Goal: Task Accomplishment & Management: Manage account settings

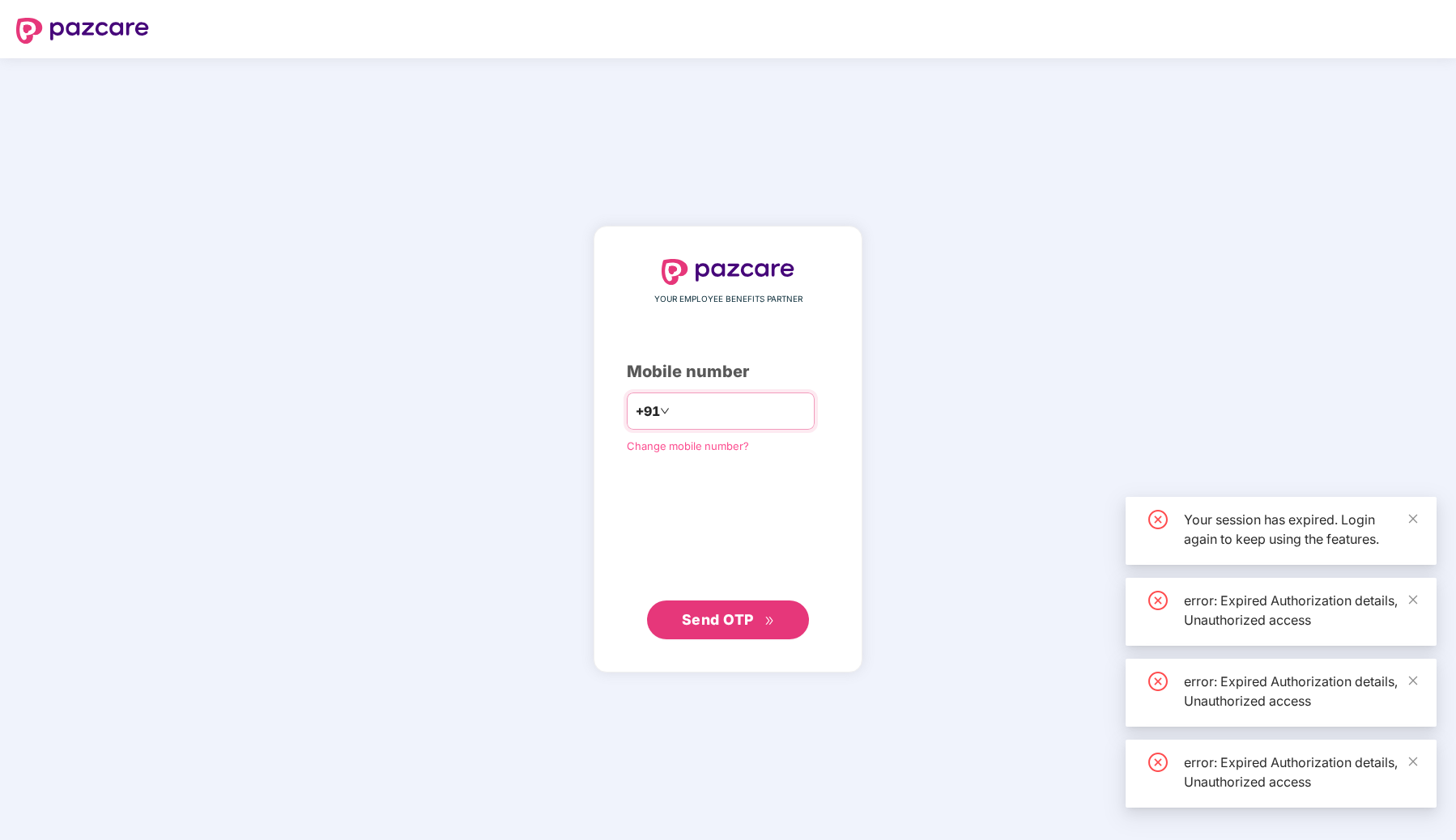
click at [745, 415] on input "number" at bounding box center [739, 411] width 133 height 26
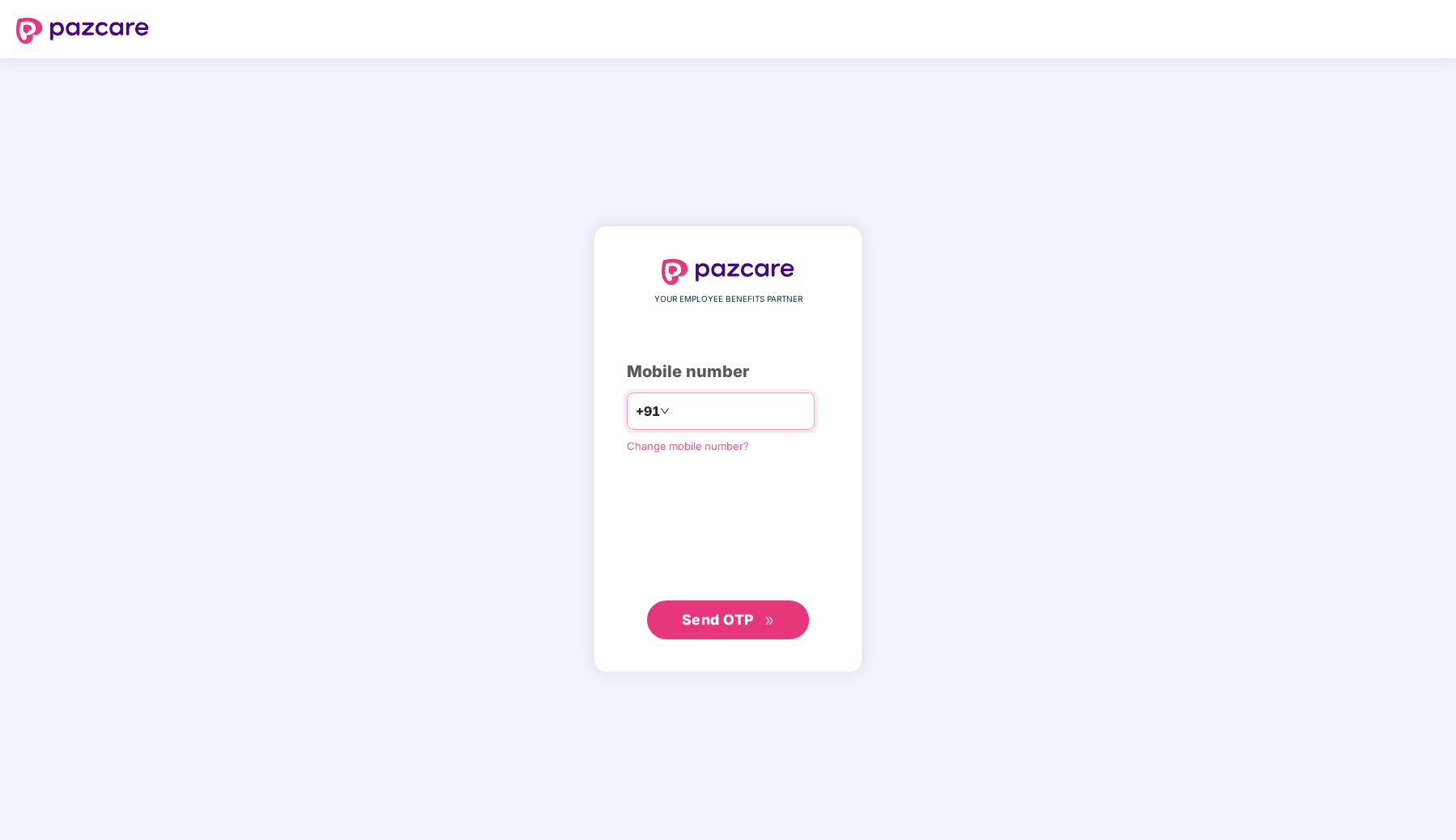
type input "*"
type input "**********"
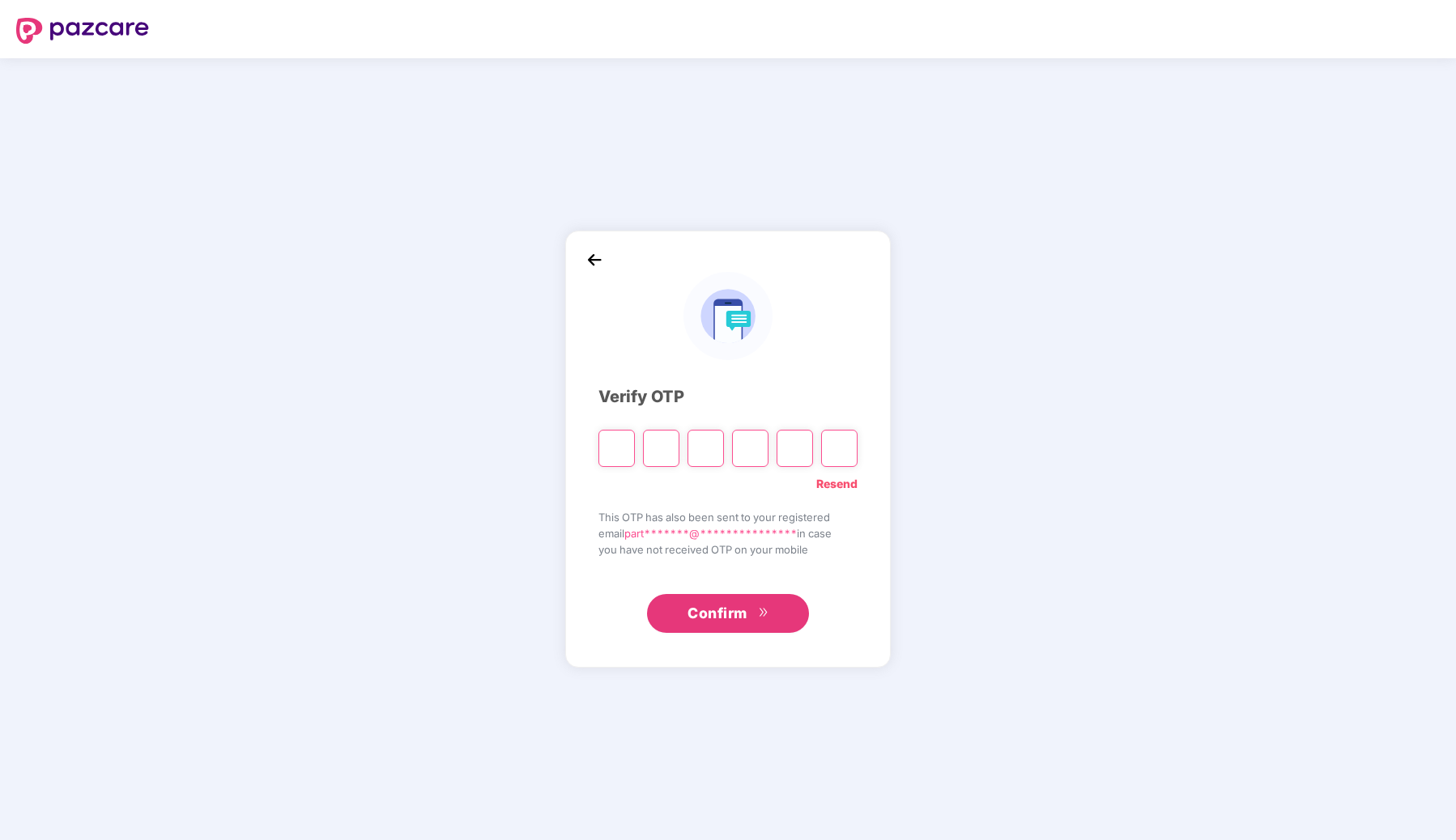
type input "*"
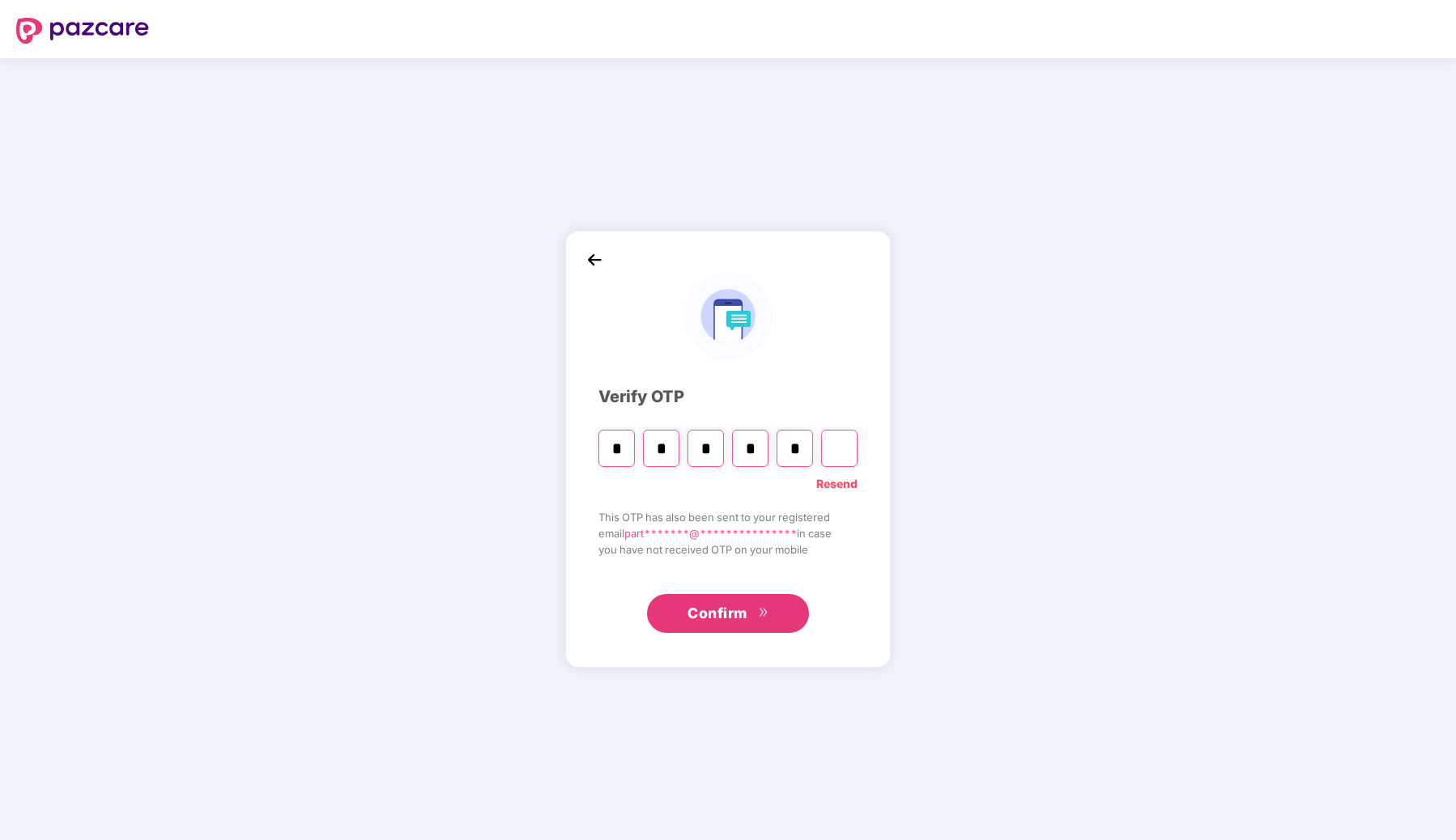
type input "*"
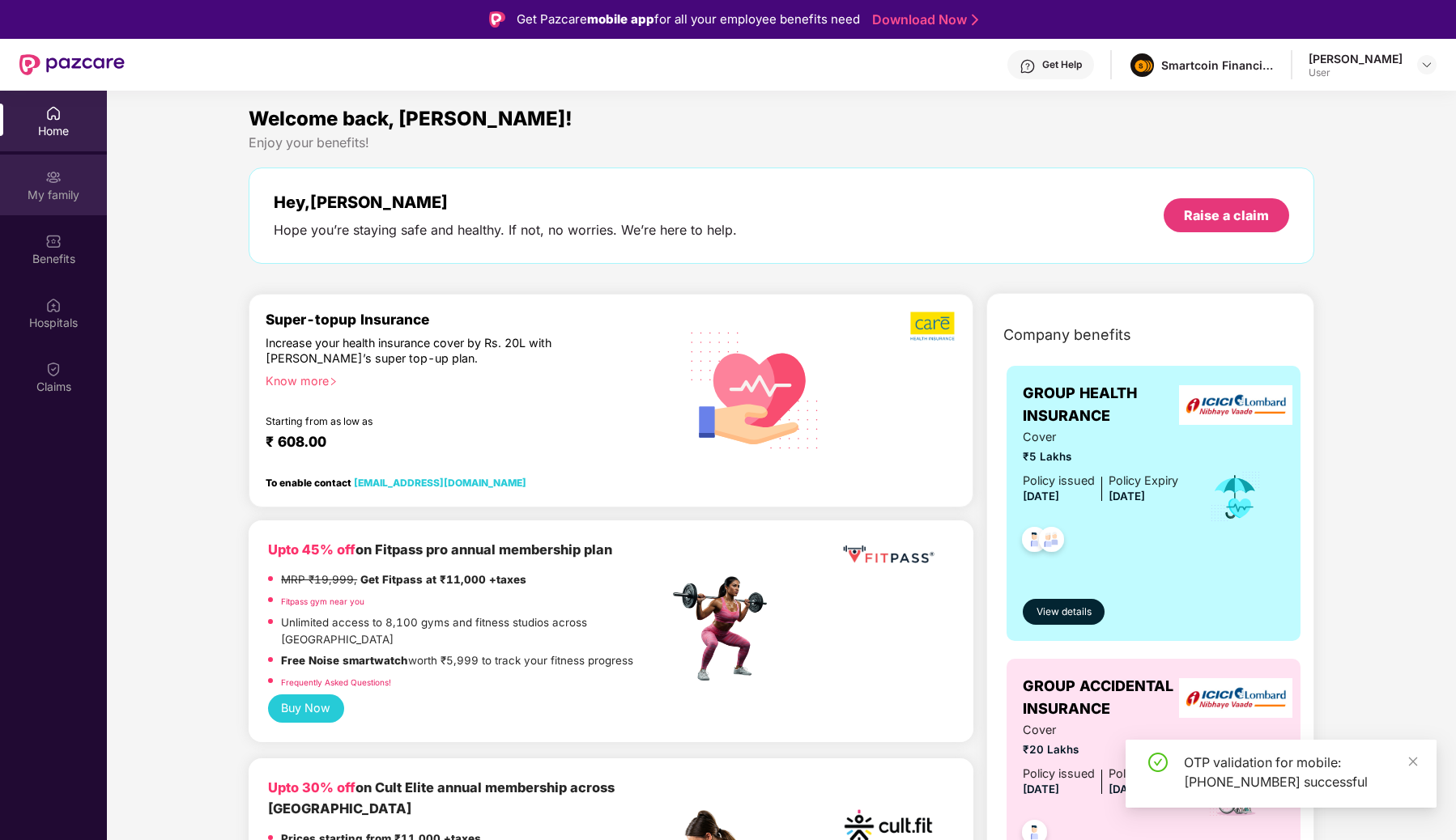
click at [67, 197] on div "My family" at bounding box center [53, 195] width 107 height 16
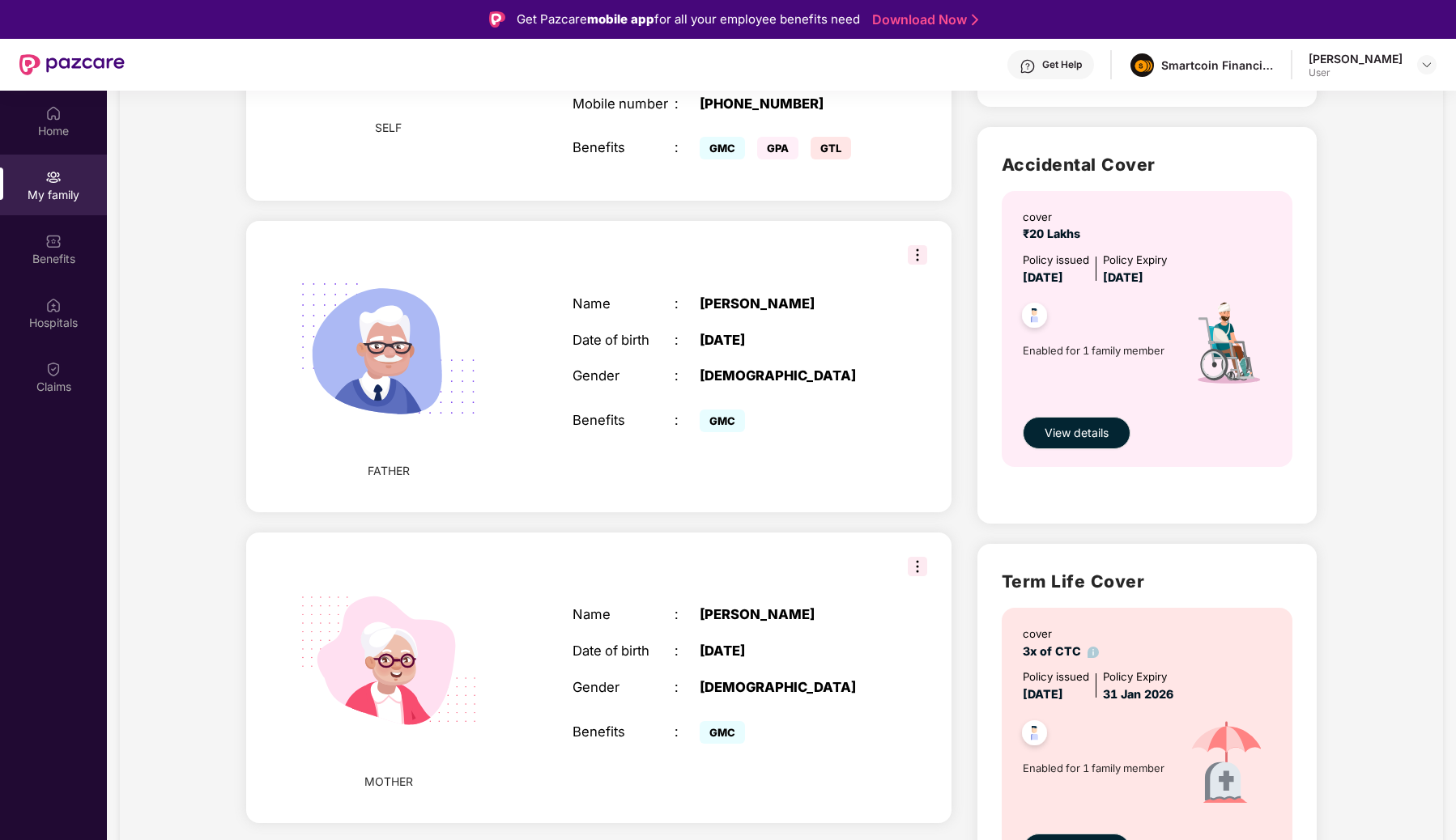
scroll to position [570, 0]
